Goal: Task Accomplishment & Management: Use online tool/utility

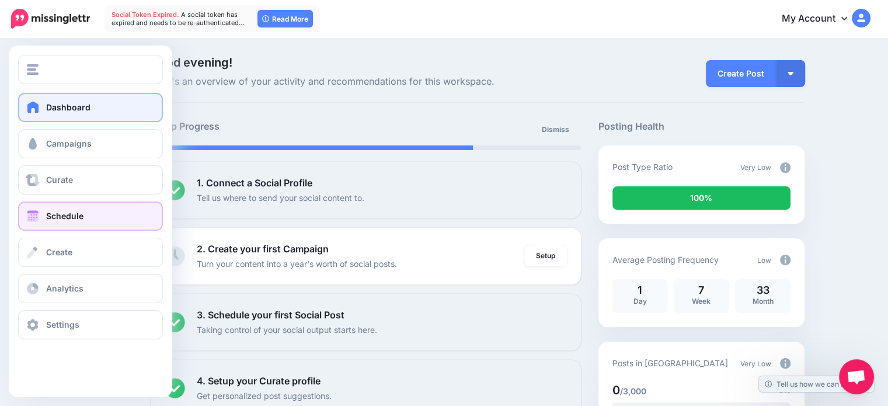
click at [65, 214] on span "Schedule" at bounding box center [64, 216] width 37 height 10
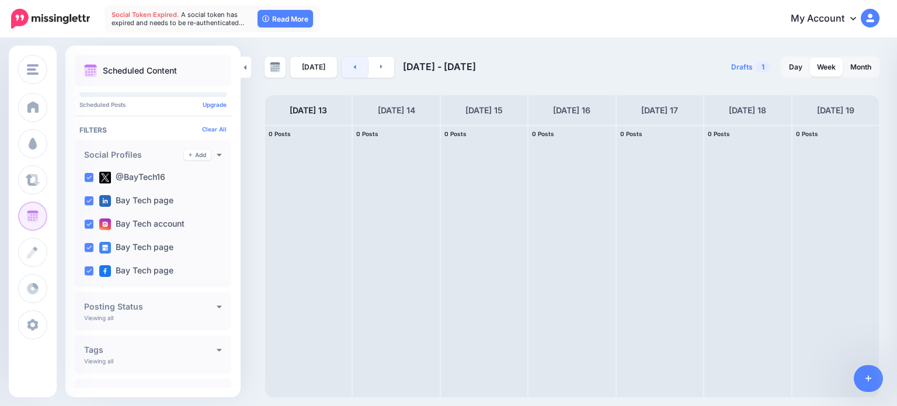
click at [356, 64] on link at bounding box center [355, 67] width 26 height 21
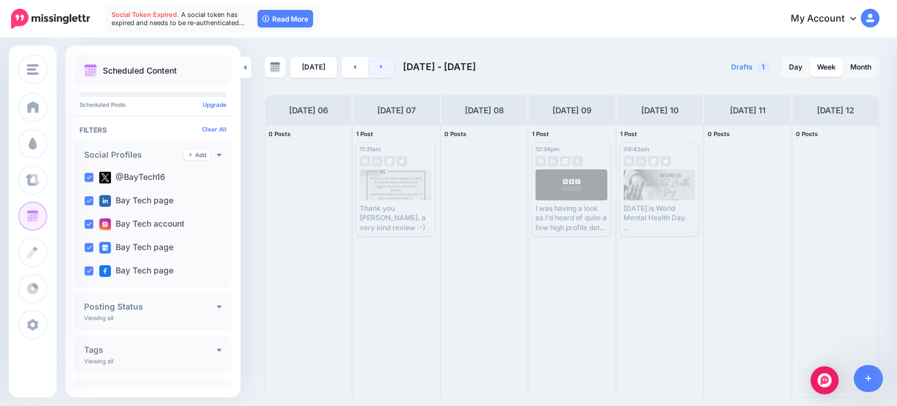
click at [384, 64] on link at bounding box center [381, 67] width 26 height 21
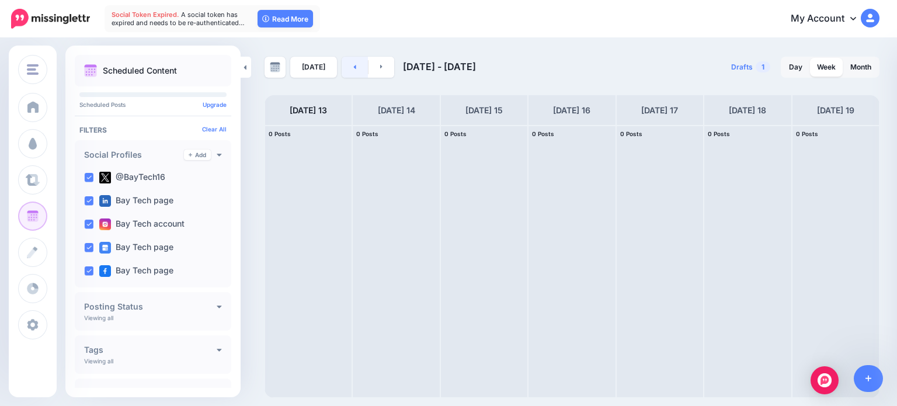
click at [346, 62] on link at bounding box center [355, 67] width 26 height 21
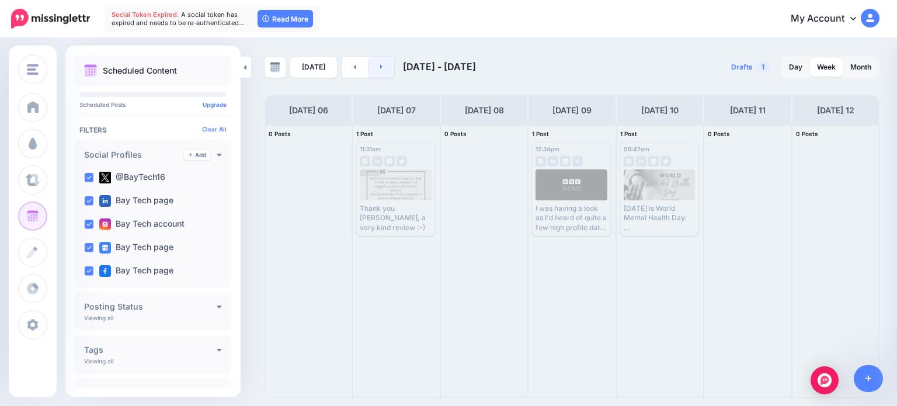
click at [373, 65] on link at bounding box center [381, 67] width 26 height 21
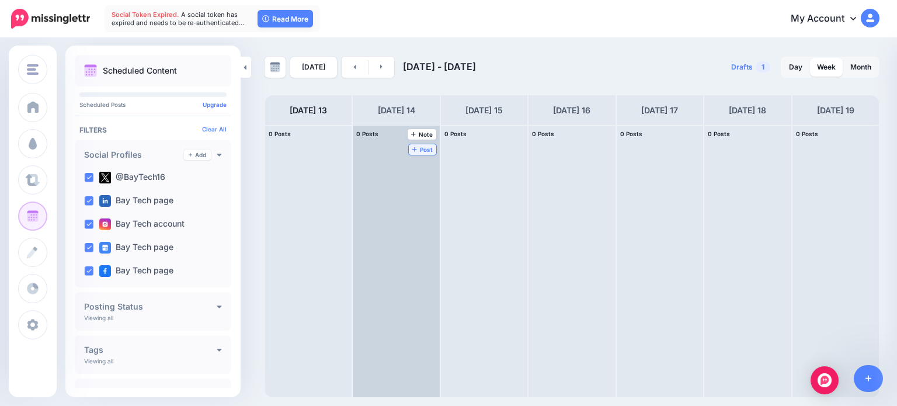
click at [412, 147] on span "Post" at bounding box center [422, 150] width 20 height 6
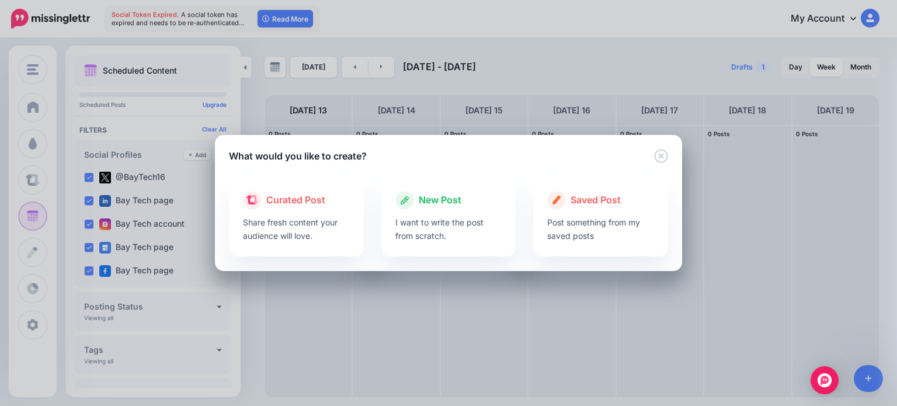
click at [444, 213] on div at bounding box center [448, 213] width 107 height 6
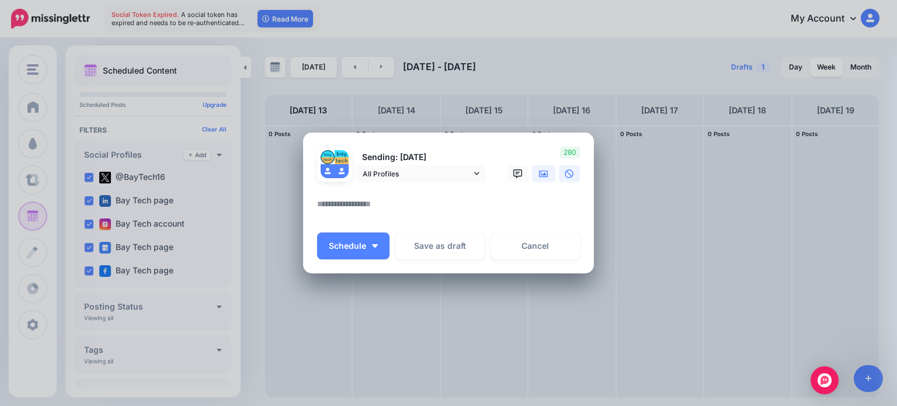
click at [542, 177] on icon at bounding box center [543, 173] width 9 height 7
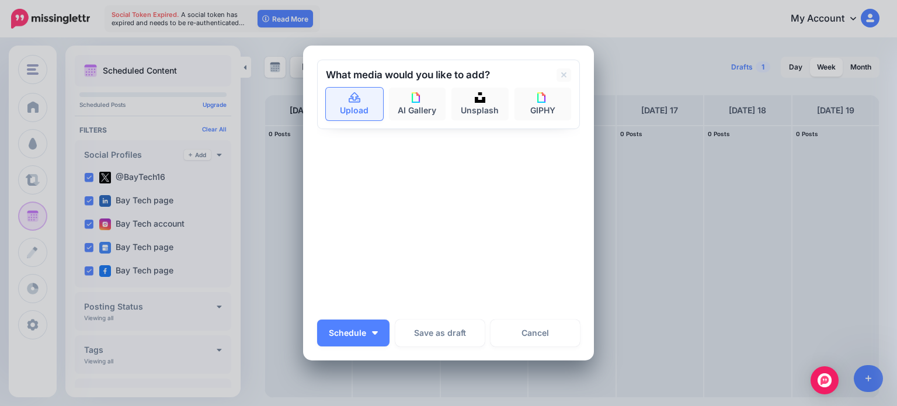
click at [351, 109] on link "Upload" at bounding box center [354, 104] width 57 height 33
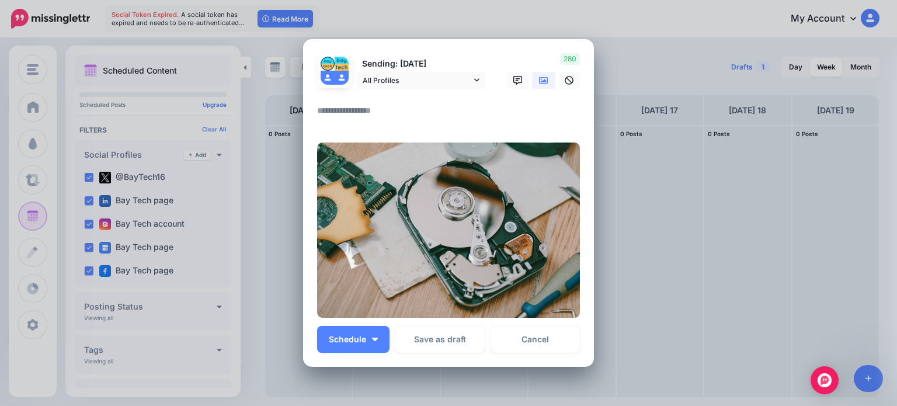
click at [539, 81] on icon at bounding box center [543, 79] width 9 height 7
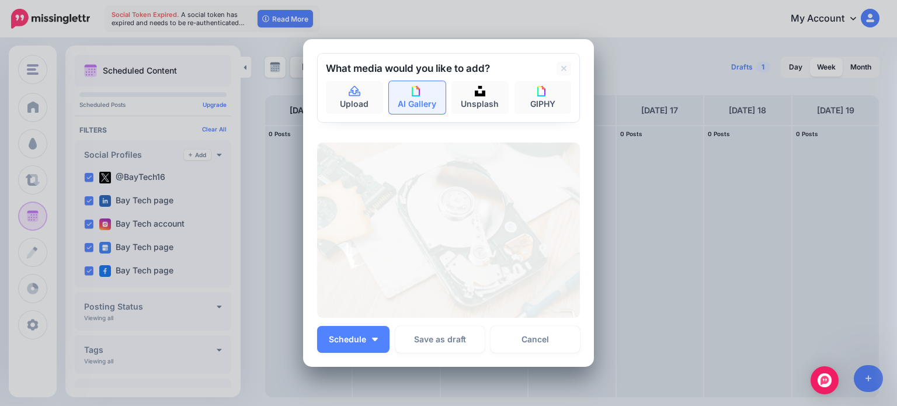
click at [413, 96] on img at bounding box center [417, 91] width 11 height 11
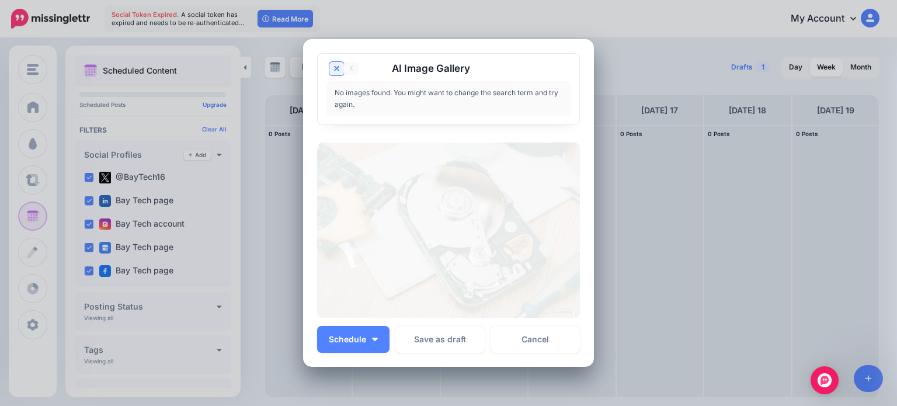
click at [334, 66] on icon at bounding box center [337, 69] width 6 height 6
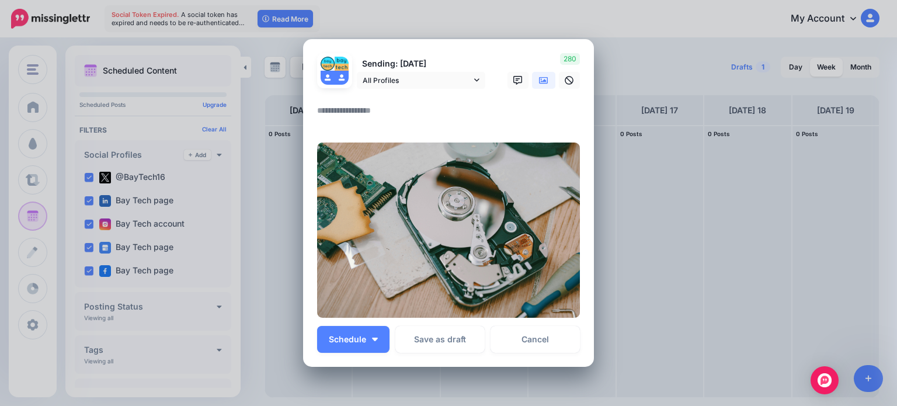
click at [533, 82] on link at bounding box center [543, 80] width 23 height 17
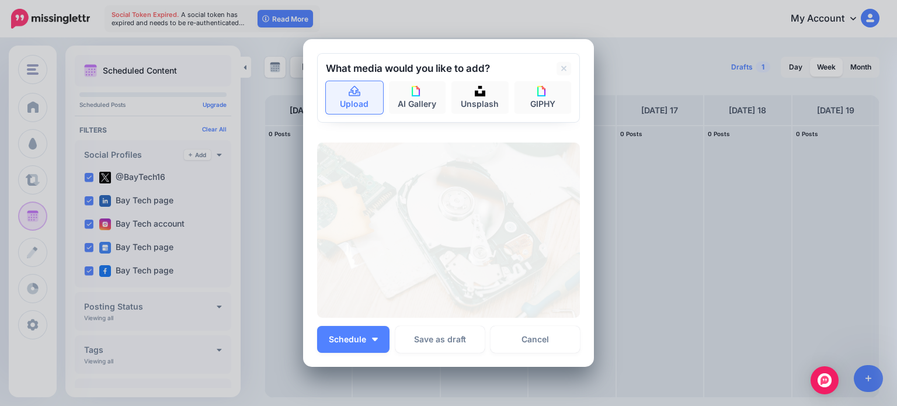
click at [347, 100] on link "Upload" at bounding box center [354, 97] width 57 height 33
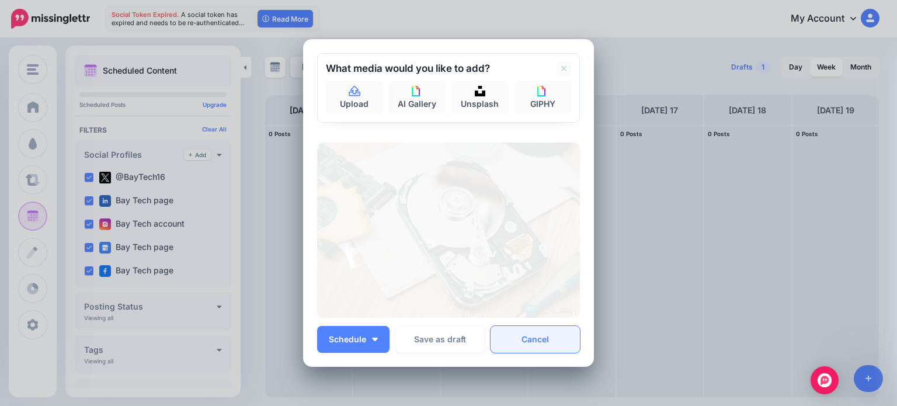
click at [525, 332] on link "Cancel" at bounding box center [534, 339] width 89 height 27
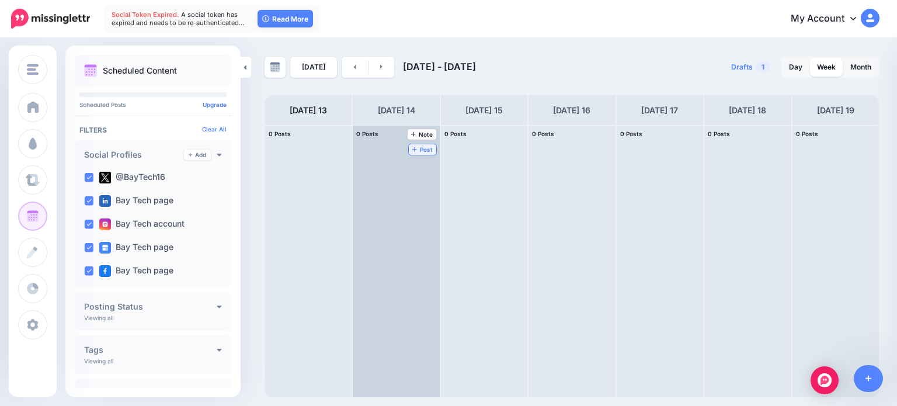
click at [412, 147] on span "Post" at bounding box center [422, 150] width 20 height 6
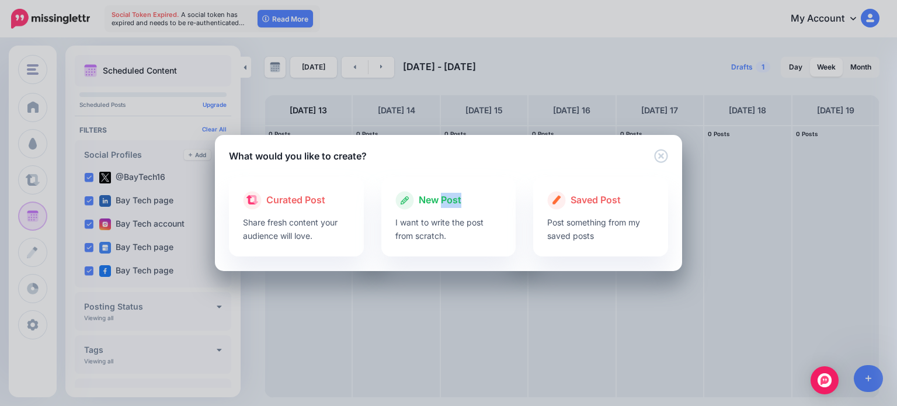
click at [441, 208] on div "New Post I want to write the post from scratch." at bounding box center [448, 216] width 135 height 79
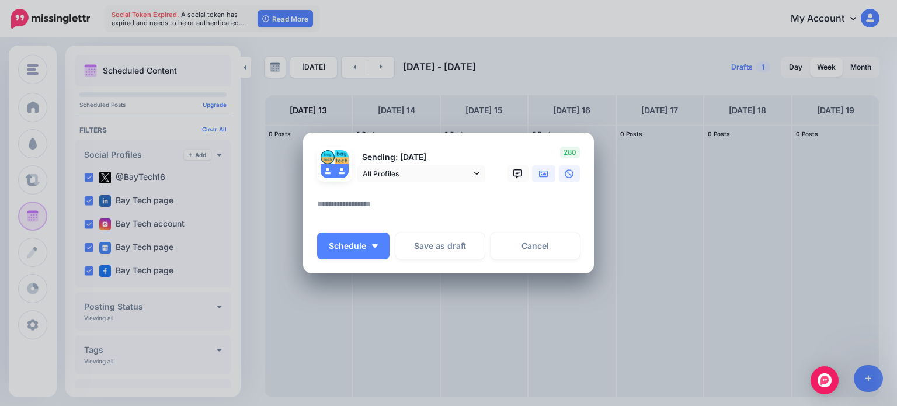
click at [545, 175] on icon at bounding box center [543, 173] width 9 height 7
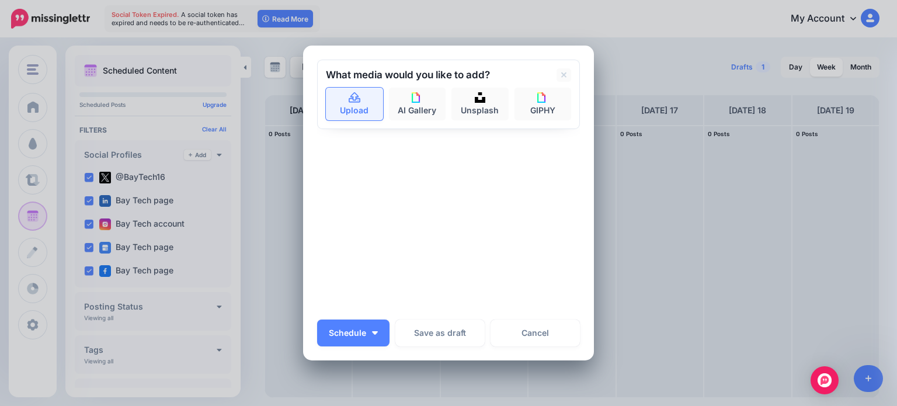
click at [349, 95] on icon at bounding box center [354, 98] width 13 height 11
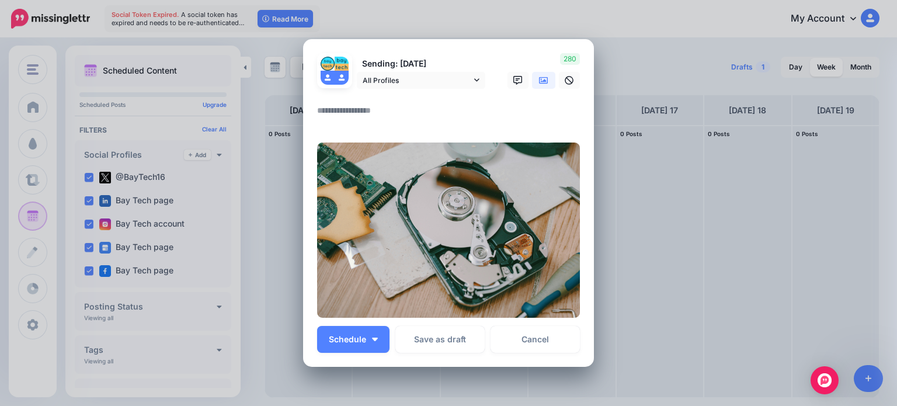
click at [415, 112] on textarea at bounding box center [451, 114] width 269 height 23
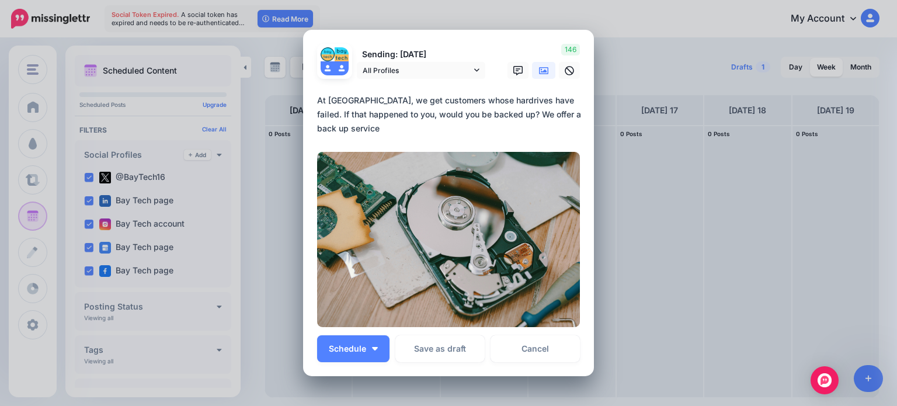
click at [482, 122] on textarea "**********" at bounding box center [451, 114] width 269 height 42
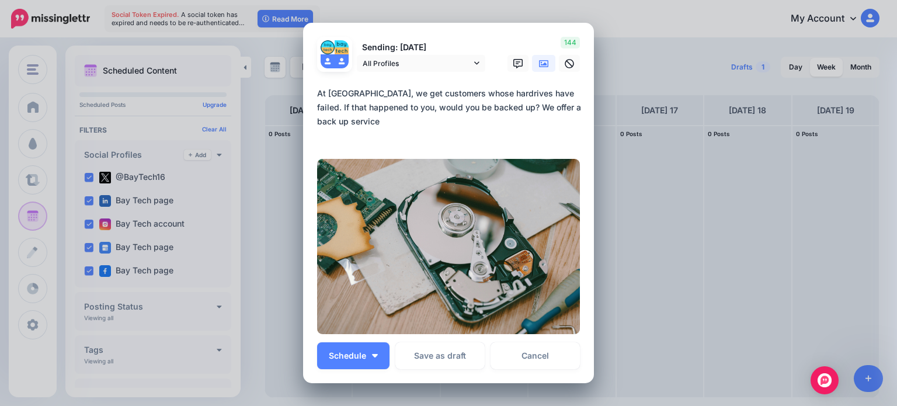
paste textarea "**********"
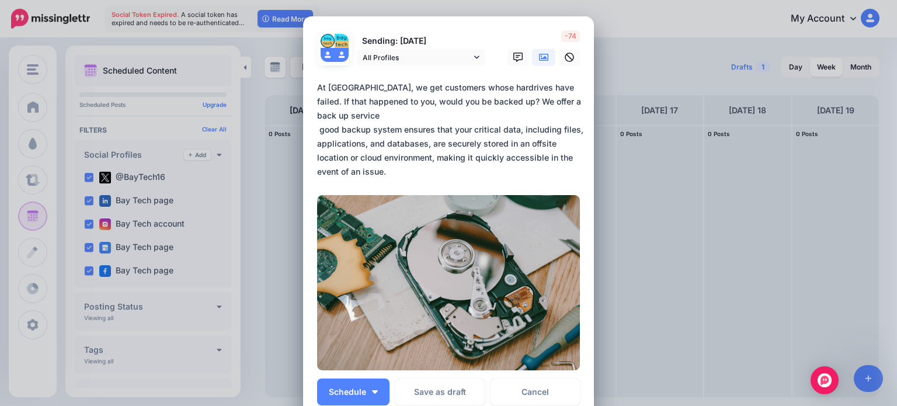
click at [368, 117] on textarea "**********" at bounding box center [451, 130] width 269 height 98
click at [317, 128] on textarea "**********" at bounding box center [451, 130] width 269 height 98
click at [420, 171] on textarea "**********" at bounding box center [451, 130] width 269 height 98
drag, startPoint x: 353, startPoint y: 159, endPoint x: 533, endPoint y: 142, distance: 181.2
click at [533, 142] on textarea "**********" at bounding box center [451, 130] width 269 height 98
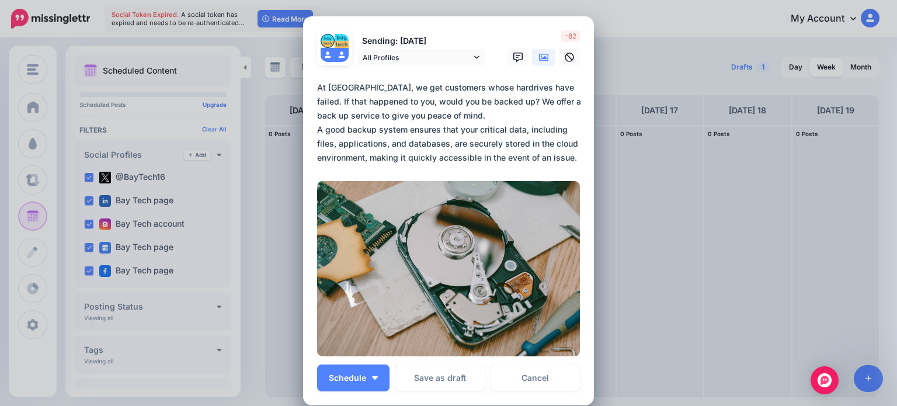
click at [400, 158] on textarea "**********" at bounding box center [451, 123] width 269 height 84
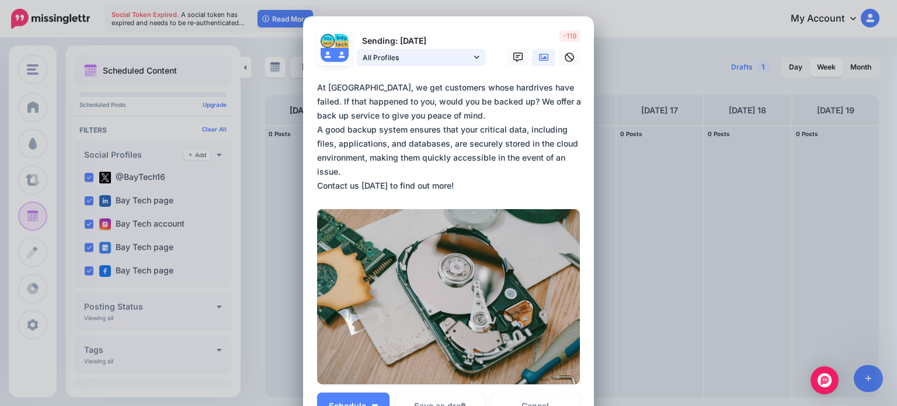
type textarea "**********"
click at [457, 62] on span "All Profiles" at bounding box center [417, 57] width 109 height 12
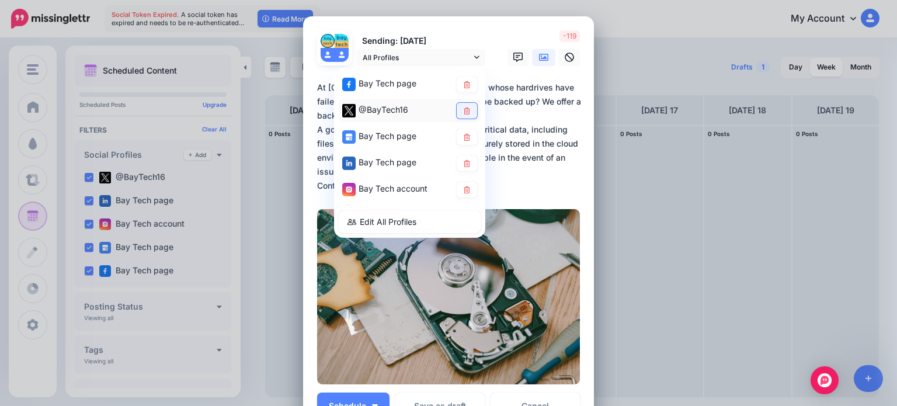
click at [464, 114] on icon at bounding box center [467, 110] width 6 height 7
click at [526, 119] on textarea "**********" at bounding box center [451, 137] width 269 height 112
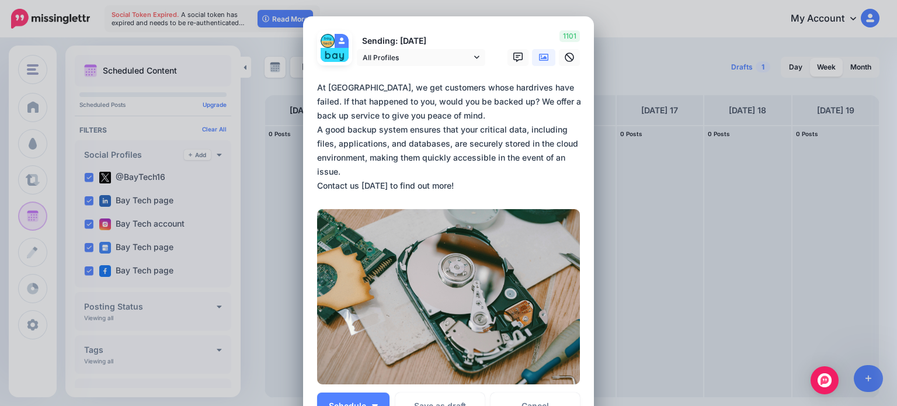
click at [398, 171] on textarea "**********" at bounding box center [451, 137] width 269 height 112
click at [494, 184] on textarea "**********" at bounding box center [451, 137] width 269 height 112
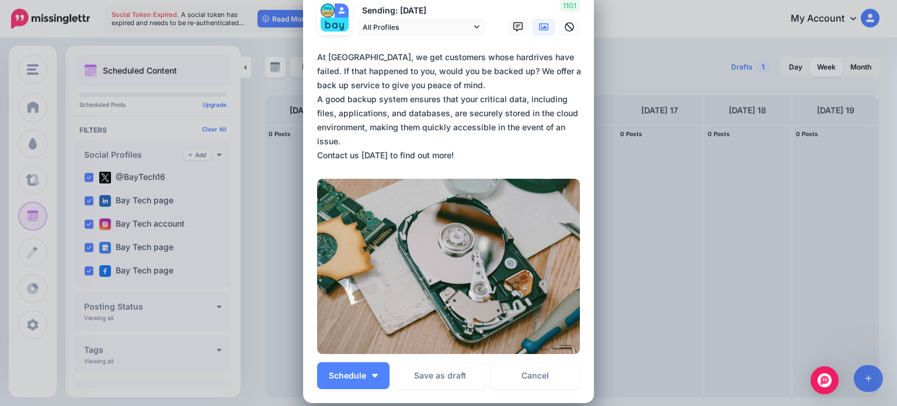
scroll to position [58, 0]
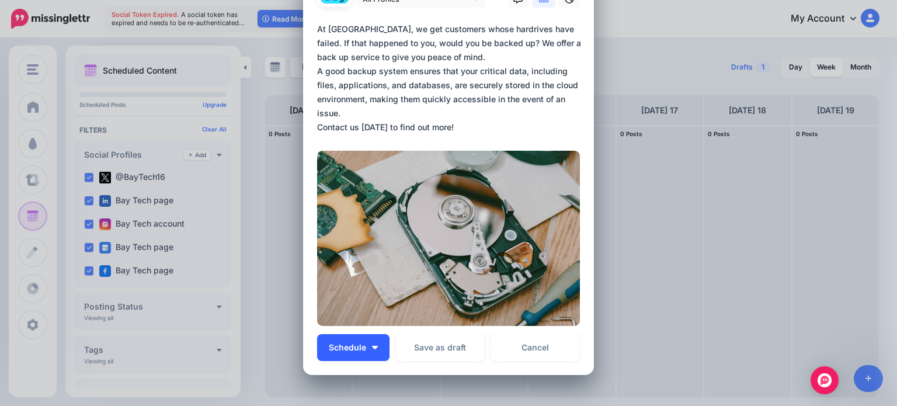
click at [377, 345] on button "Schedule" at bounding box center [353, 347] width 72 height 27
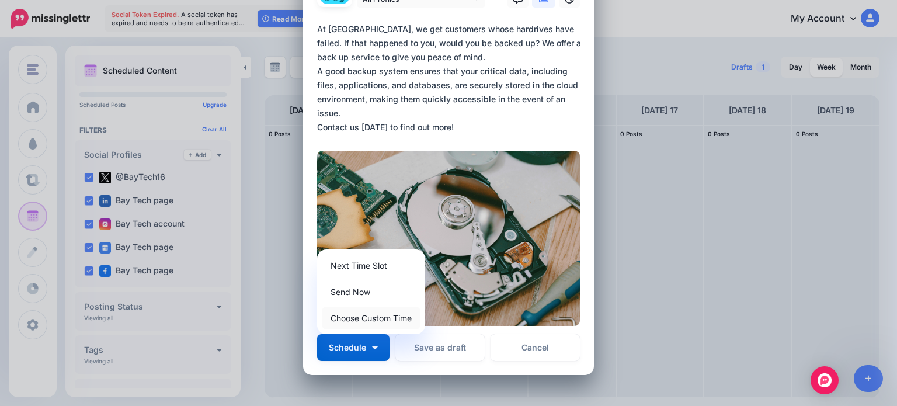
click at [383, 319] on link "Choose Custom Time" at bounding box center [371, 318] width 99 height 23
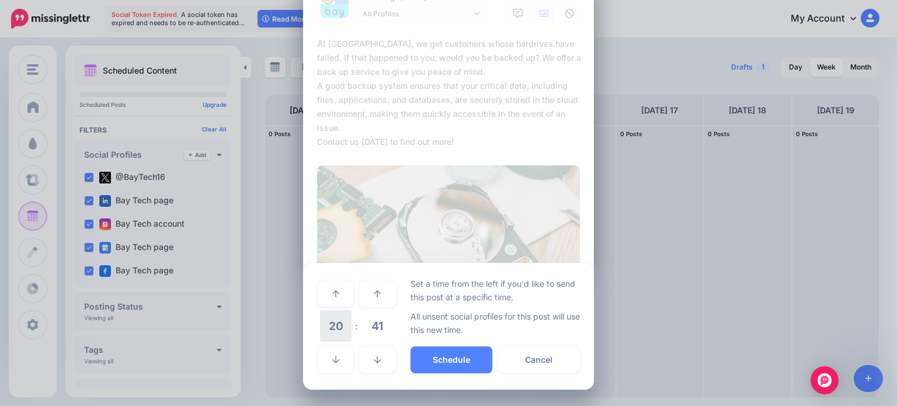
scroll to position [43, 0]
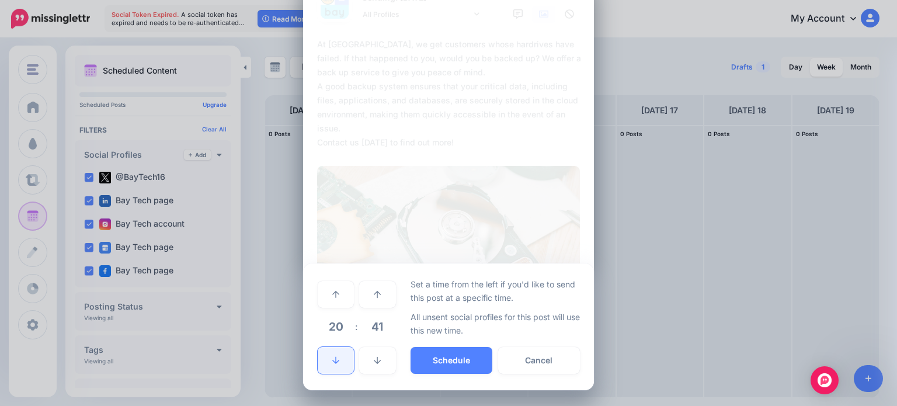
click at [333, 361] on icon at bounding box center [335, 360] width 7 height 7
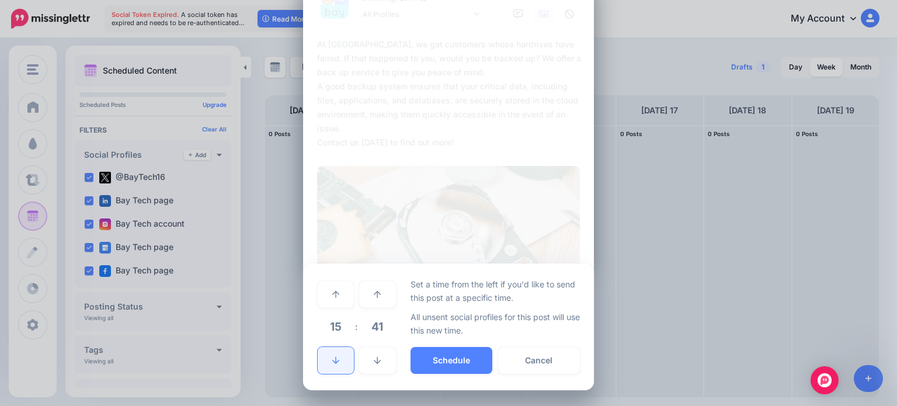
click at [333, 361] on icon at bounding box center [335, 360] width 7 height 7
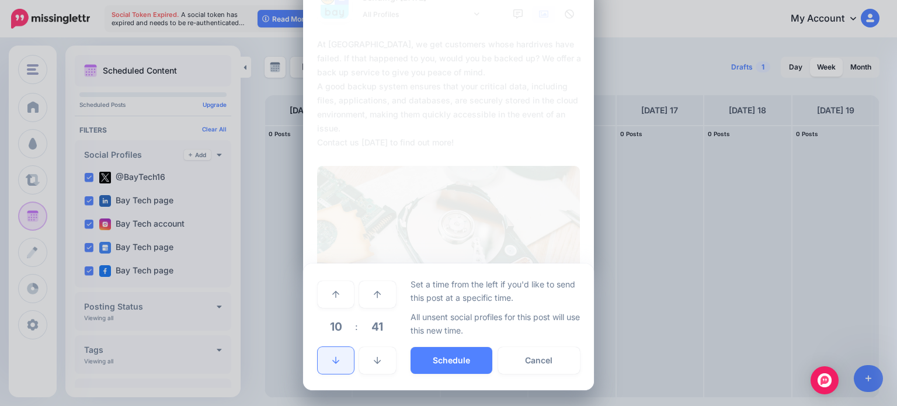
click at [333, 361] on icon at bounding box center [335, 360] width 7 height 7
click at [452, 361] on button "Schedule" at bounding box center [451, 360] width 82 height 27
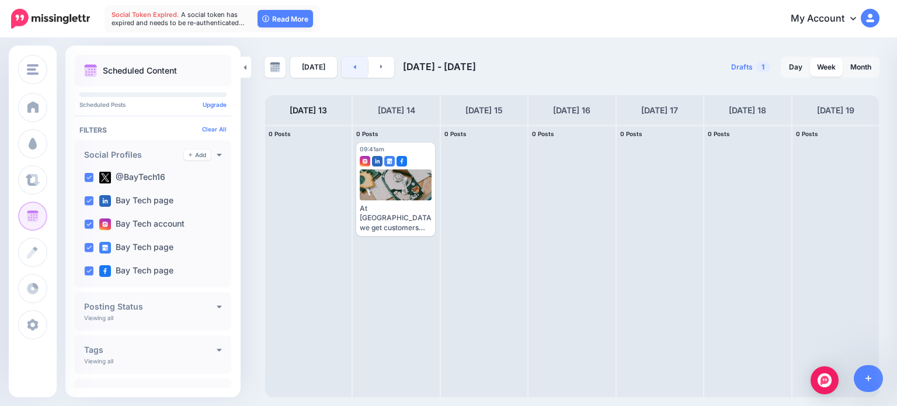
click at [348, 69] on link at bounding box center [355, 67] width 26 height 21
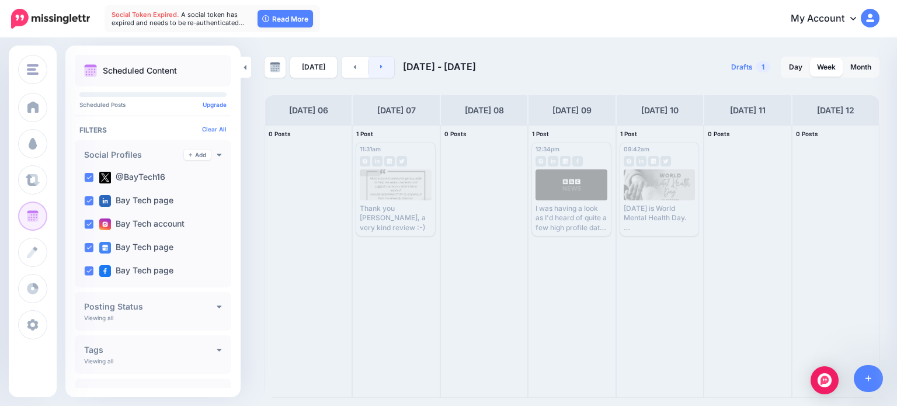
click at [384, 67] on link at bounding box center [381, 67] width 26 height 21
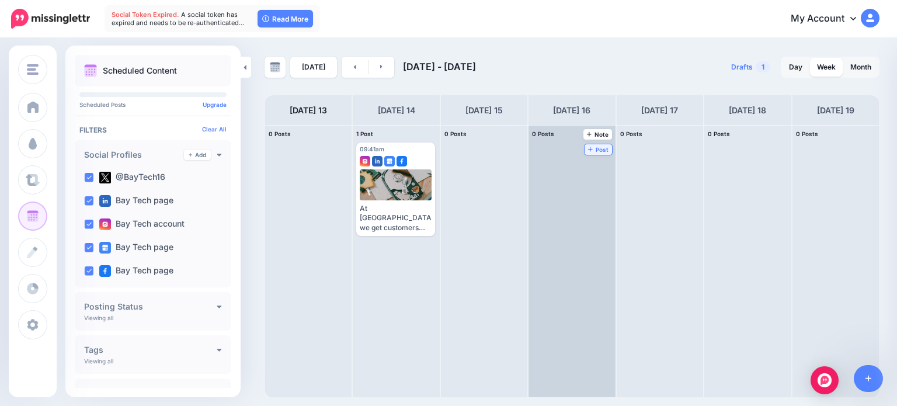
click at [588, 147] on span "Post" at bounding box center [598, 150] width 20 height 6
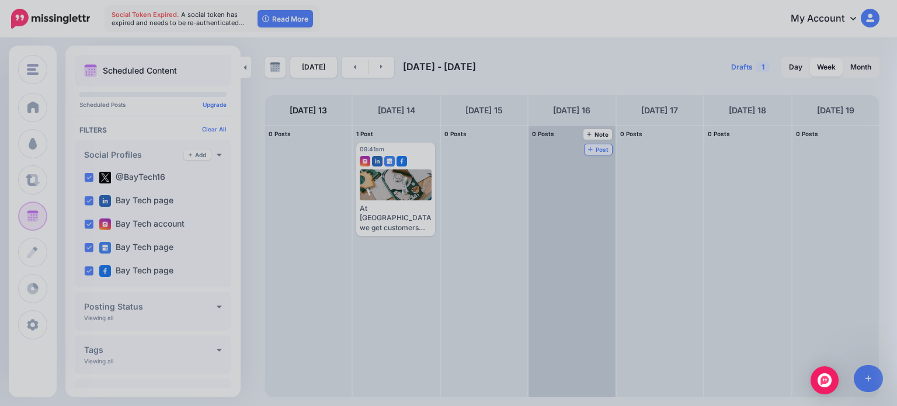
scroll to position [0, 0]
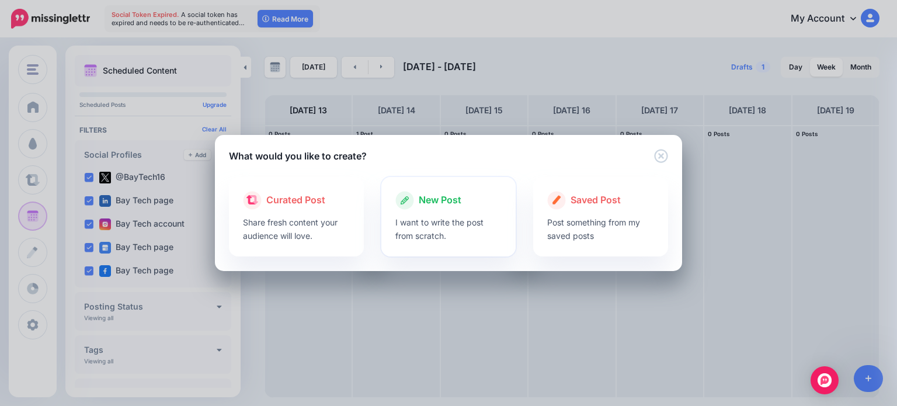
click at [466, 211] on div at bounding box center [448, 213] width 107 height 6
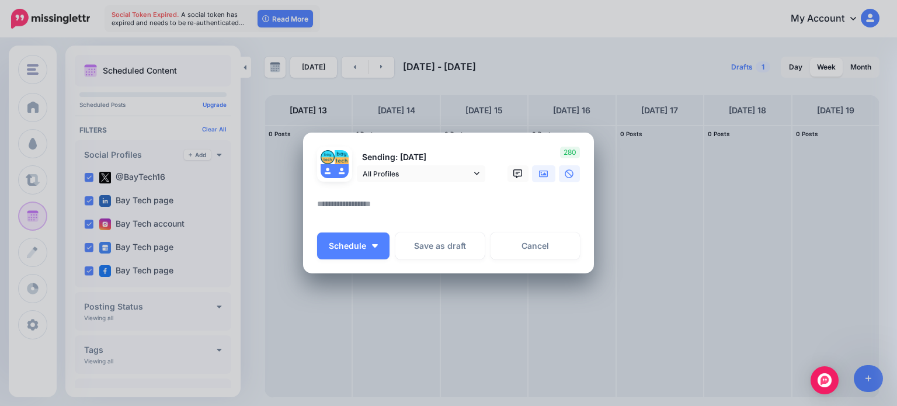
click at [540, 174] on icon at bounding box center [543, 173] width 9 height 7
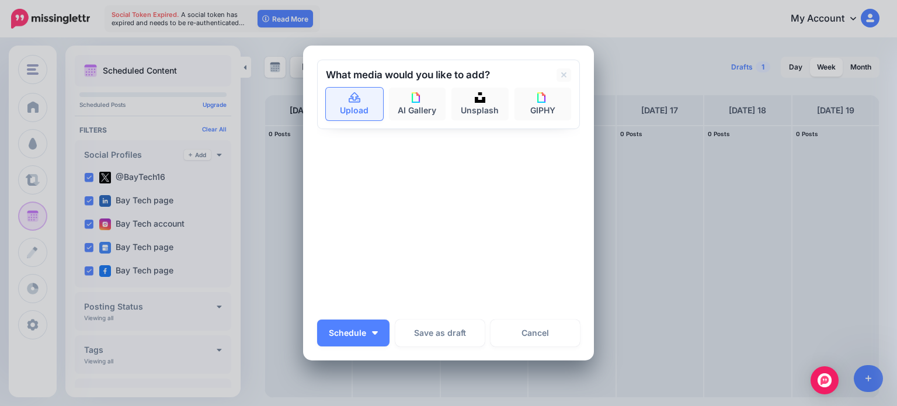
click at [358, 102] on link "Upload" at bounding box center [354, 104] width 57 height 33
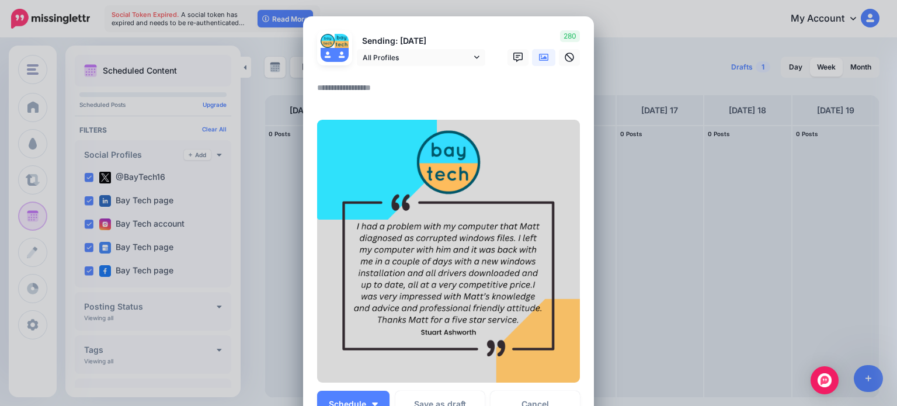
click at [337, 86] on textarea at bounding box center [451, 92] width 269 height 23
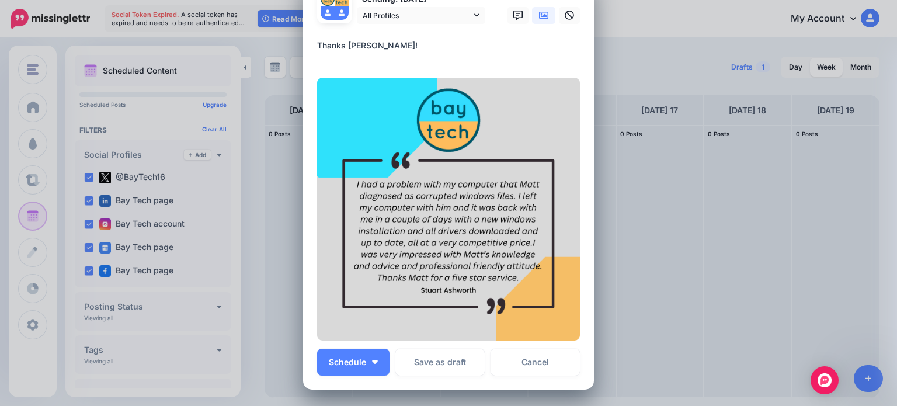
scroll to position [117, 0]
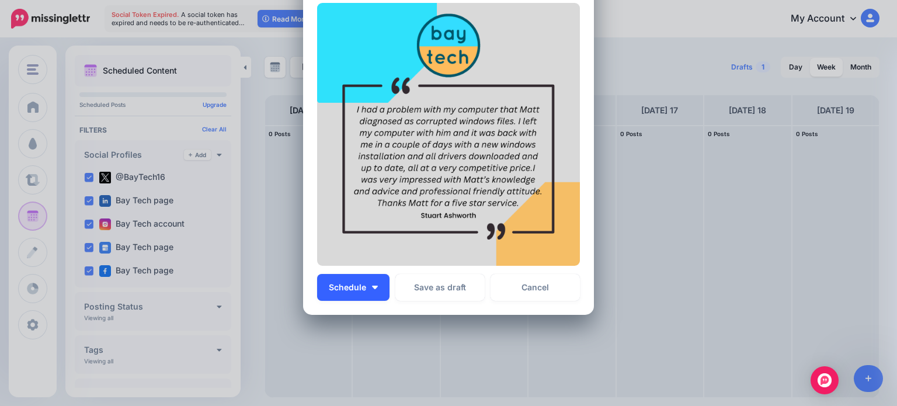
type textarea "**********"
click at [381, 287] on button "Schedule" at bounding box center [353, 287] width 72 height 27
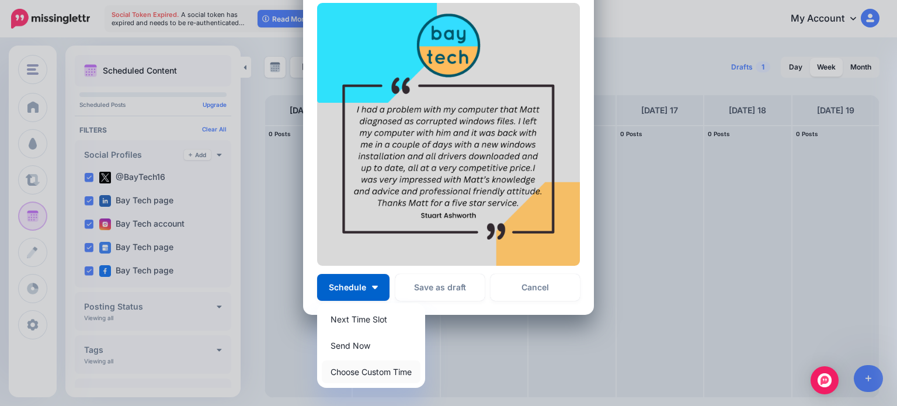
click at [361, 377] on link "Choose Custom Time" at bounding box center [371, 371] width 99 height 23
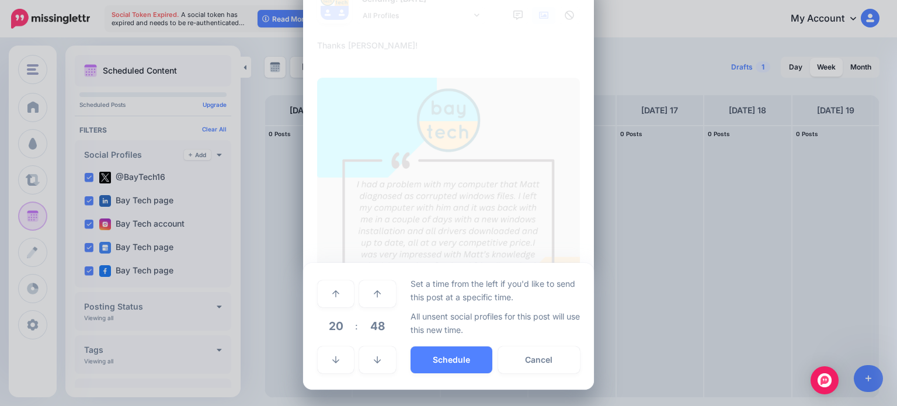
scroll to position [41, 0]
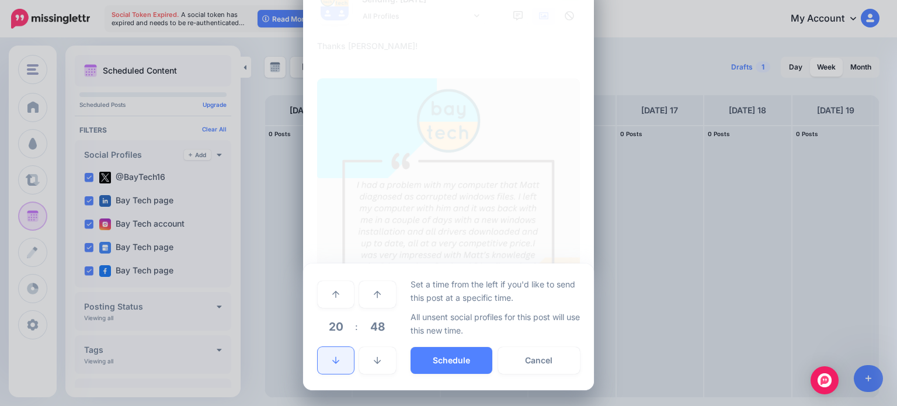
click at [341, 360] on link at bounding box center [336, 360] width 36 height 27
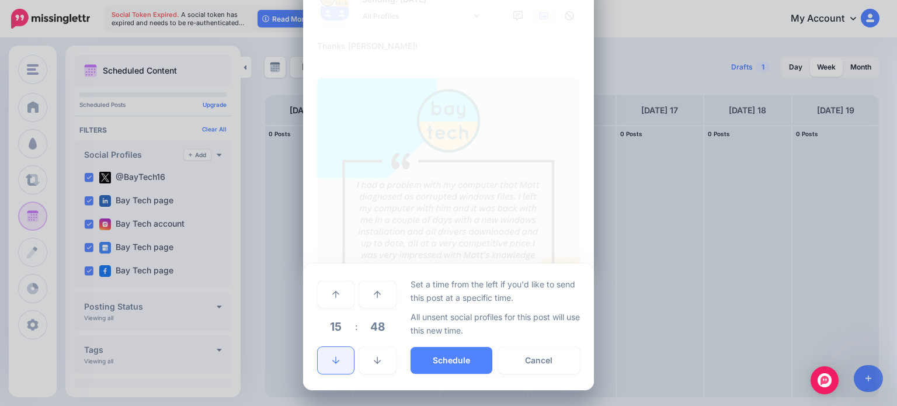
click at [326, 362] on link at bounding box center [336, 360] width 36 height 27
drag, startPoint x: 334, startPoint y: 362, endPoint x: 471, endPoint y: 362, distance: 137.2
click at [334, 362] on icon at bounding box center [335, 360] width 7 height 8
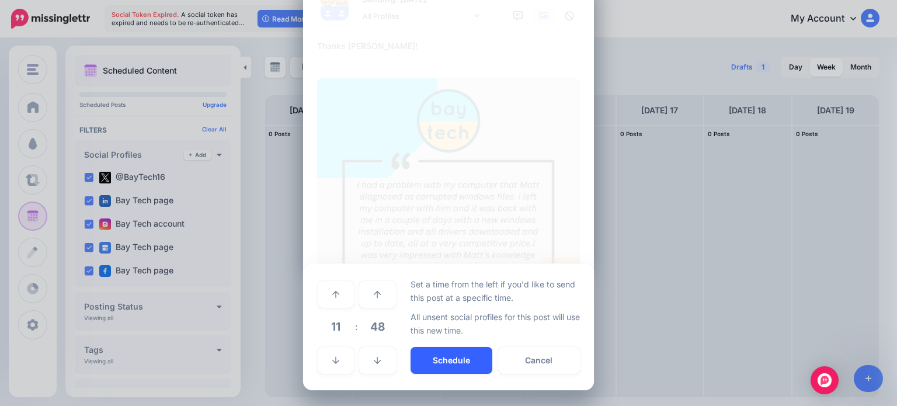
click at [481, 360] on button "Schedule" at bounding box center [451, 360] width 82 height 27
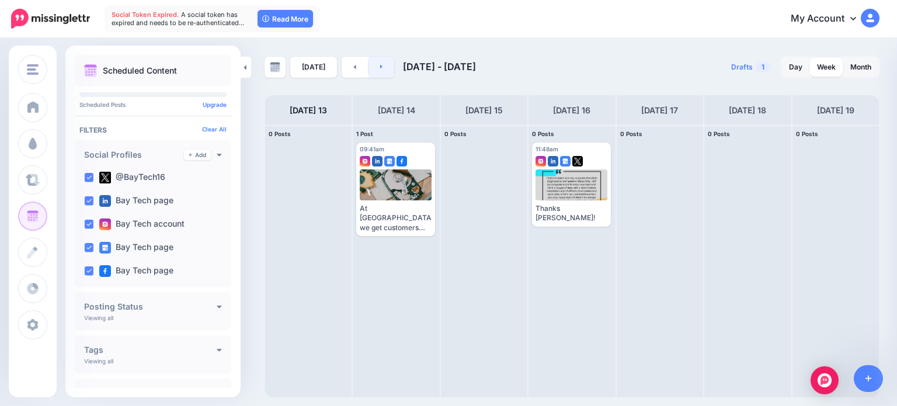
click at [385, 72] on link at bounding box center [381, 67] width 26 height 21
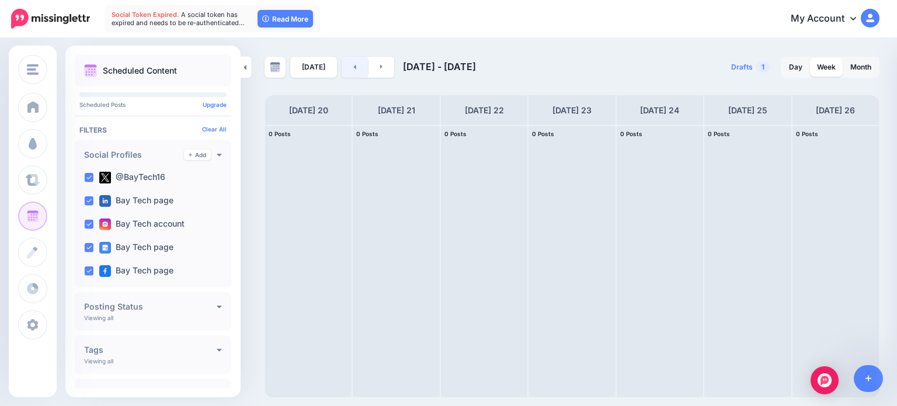
click at [357, 68] on link at bounding box center [355, 67] width 26 height 21
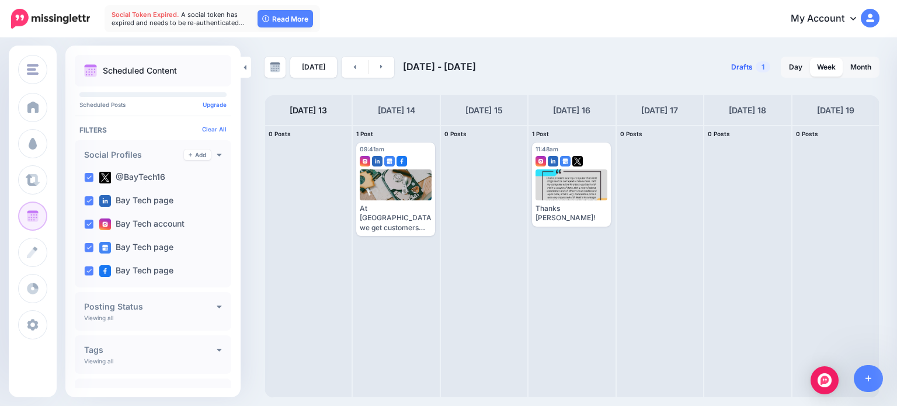
click at [746, 67] on span "Drafts" at bounding box center [742, 67] width 22 height 7
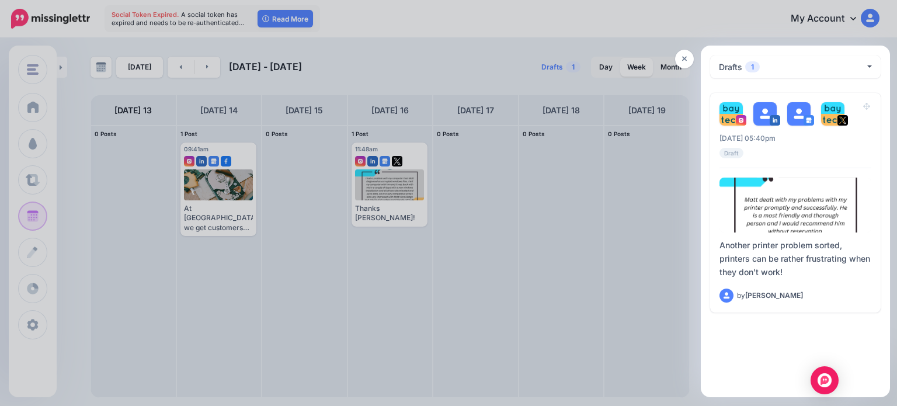
click at [654, 20] on div at bounding box center [448, 203] width 897 height 406
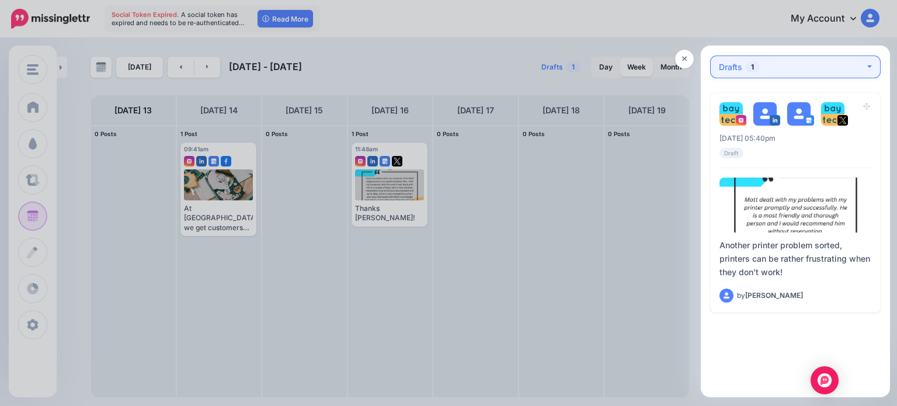
click at [869, 65] on button "Drafts 1" at bounding box center [795, 66] width 171 height 23
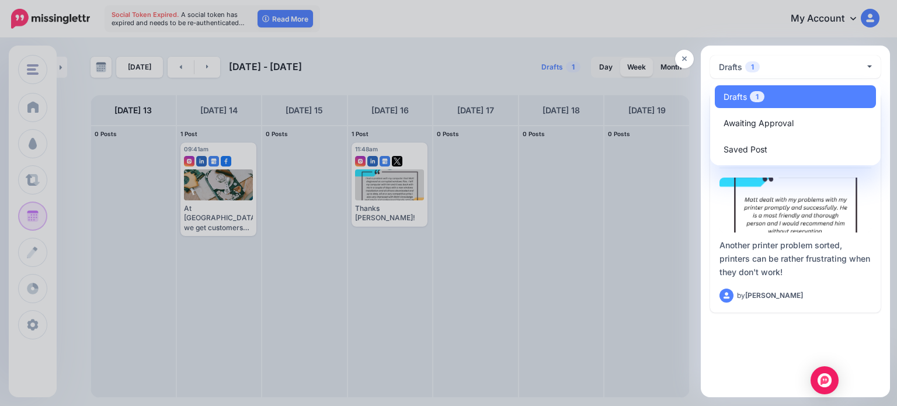
click at [619, 11] on div at bounding box center [448, 203] width 897 height 406
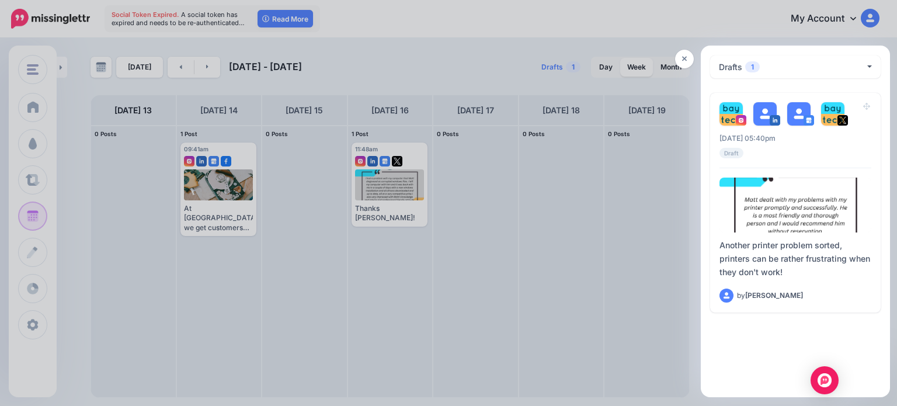
click at [556, 68] on div at bounding box center [448, 203] width 897 height 406
click at [686, 62] on icon at bounding box center [684, 59] width 5 height 8
